Goal: Task Accomplishment & Management: Use online tool/utility

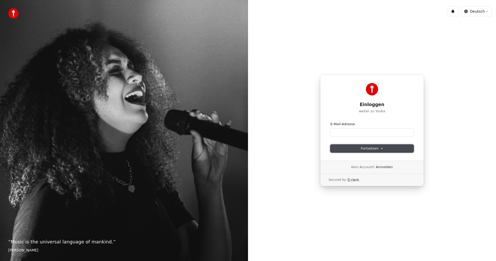
click at [379, 149] on span "Fortsetzen" at bounding box center [372, 148] width 22 height 5
click at [398, 103] on h1 "Einloggen" at bounding box center [372, 105] width 83 height 6
click at [453, 11] on button "1" at bounding box center [453, 11] width 12 height 10
